Goal: Transaction & Acquisition: Subscribe to service/newsletter

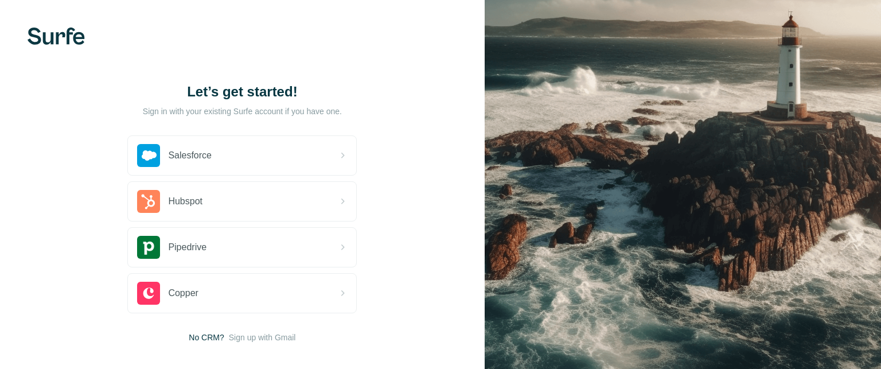
click at [250, 161] on div "Salesforce" at bounding box center [242, 155] width 228 height 39
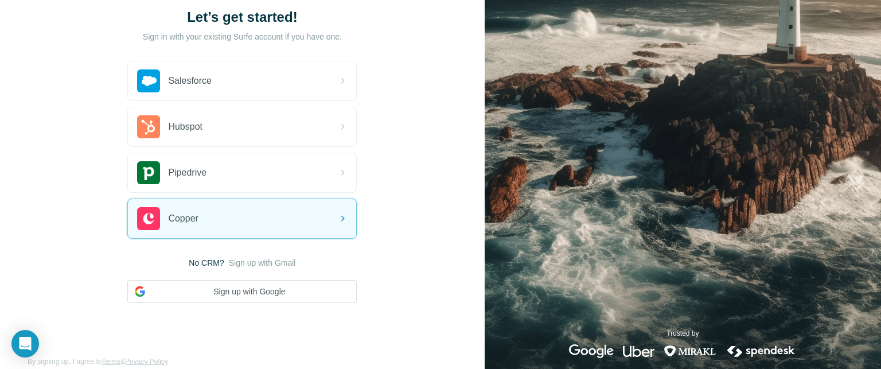
scroll to position [71, 0]
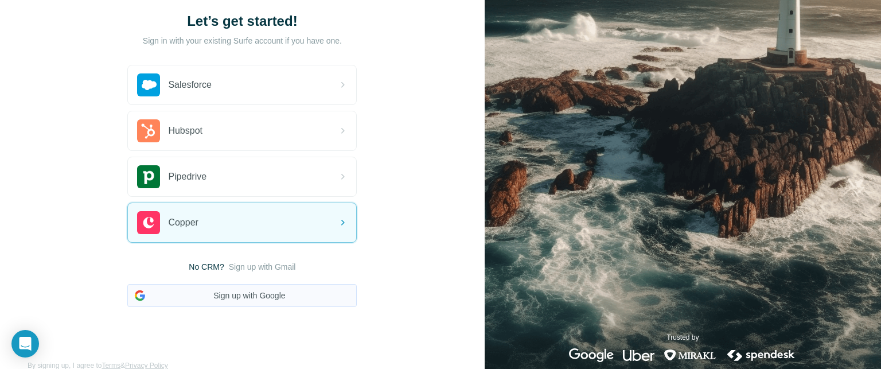
click at [253, 298] on button "Sign up with Google" at bounding box center [241, 295] width 229 height 23
